Goal: Information Seeking & Learning: Learn about a topic

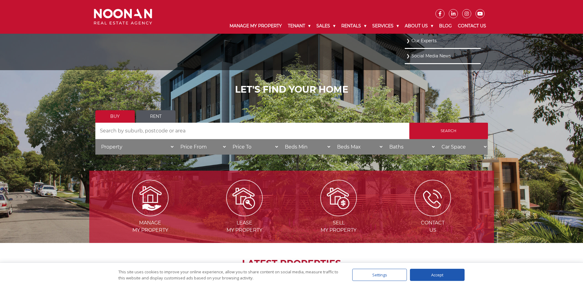
click at [423, 42] on link "Our Experts" at bounding box center [442, 41] width 73 height 8
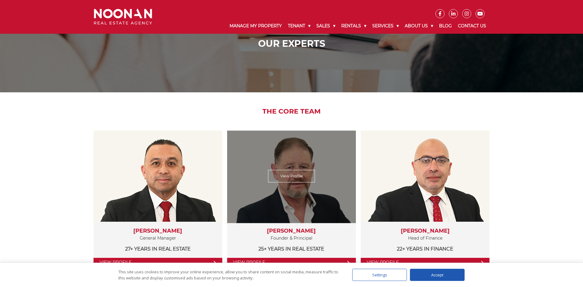
scroll to position [50, 0]
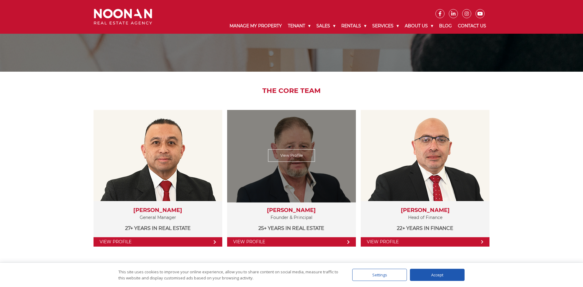
click at [279, 148] on div "View Profile" at bounding box center [291, 156] width 133 height 94
click at [281, 152] on link "View Profile" at bounding box center [291, 155] width 47 height 12
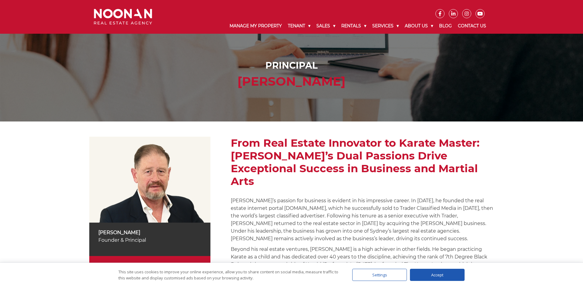
click at [307, 156] on h2 "From Real Estate Innovator to Karate Master: [PERSON_NAME]’s Dual Passions Driv…" at bounding box center [362, 162] width 263 height 51
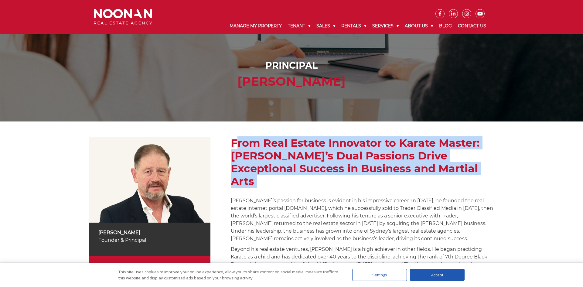
click at [307, 156] on h2 "From Real Estate Innovator to Karate Master: [PERSON_NAME]’s Dual Passions Driv…" at bounding box center [362, 162] width 263 height 51
click at [307, 161] on h2 "From Real Estate Innovator to Karate Master: [PERSON_NAME]’s Dual Passions Driv…" at bounding box center [362, 162] width 263 height 51
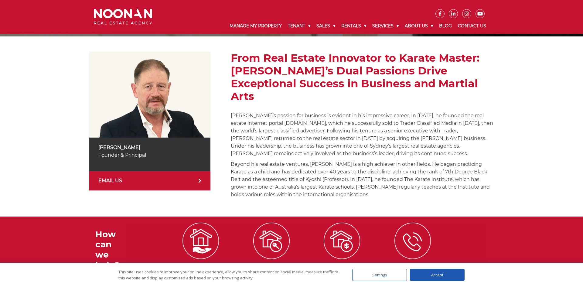
scroll to position [100, 0]
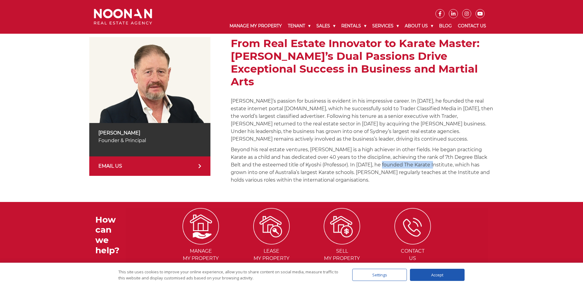
drag, startPoint x: 369, startPoint y: 153, endPoint x: 415, endPoint y: 150, distance: 46.2
click at [415, 150] on p "Beyond his real estate ventures, [PERSON_NAME] is a high achiever in other fiel…" at bounding box center [362, 165] width 263 height 38
drag, startPoint x: 314, startPoint y: 150, endPoint x: 317, endPoint y: 149, distance: 3.2
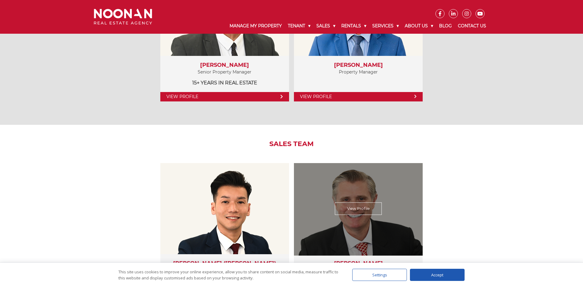
scroll to position [597, 0]
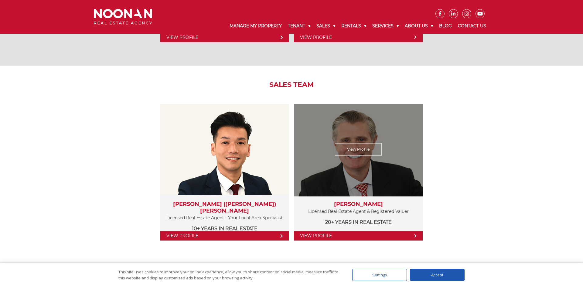
click at [365, 152] on link "View Profile" at bounding box center [358, 149] width 47 height 12
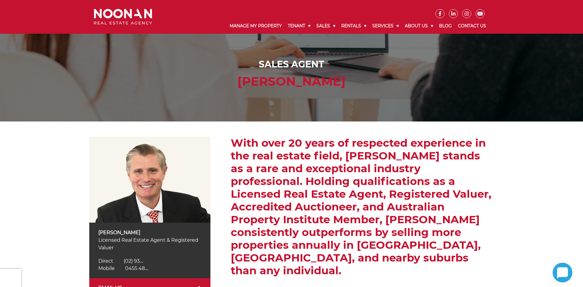
click at [297, 173] on h2 "With over 20 years of respected experience in the real estate field, David Hugh…" at bounding box center [362, 207] width 263 height 140
